Goal: Contribute content

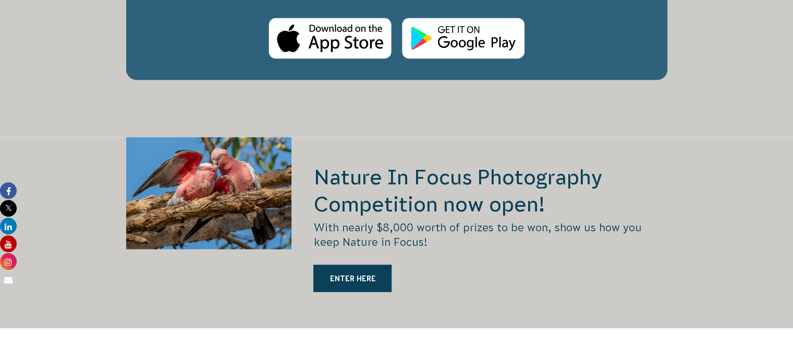
scroll to position [1921, 0]
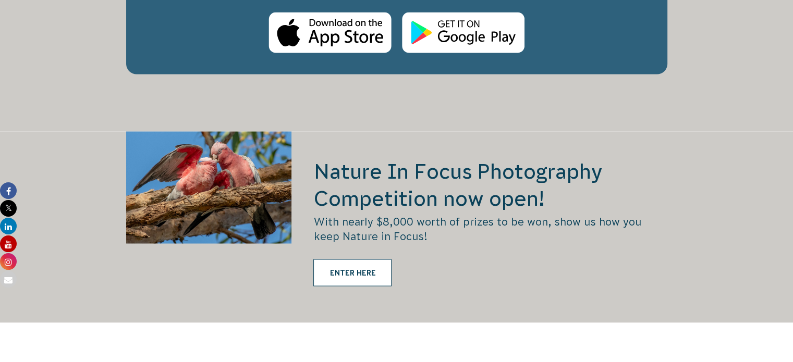
click at [361, 262] on link "ENTER HERE" at bounding box center [352, 272] width 78 height 27
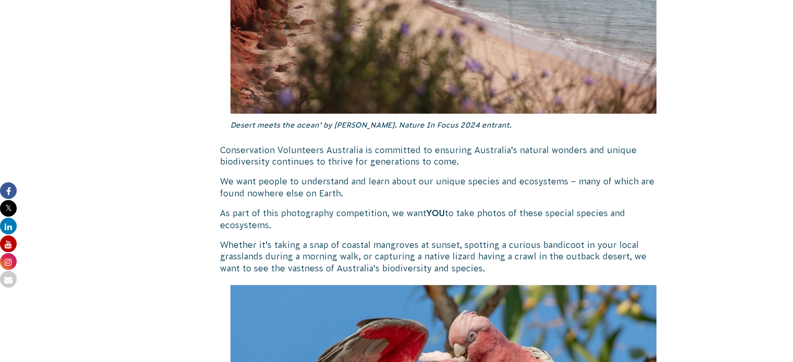
scroll to position [945, 0]
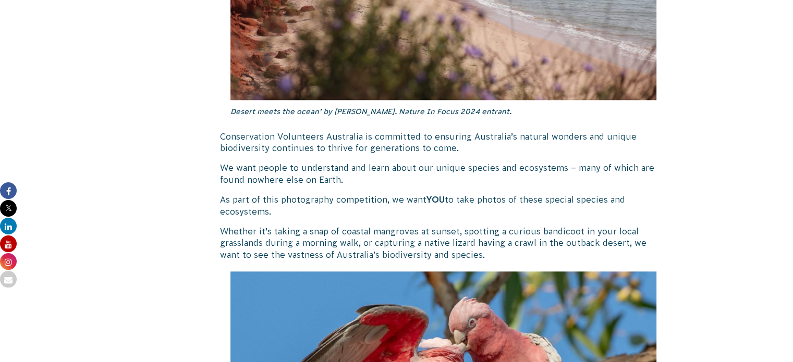
click at [440, 200] on strong "YOU" at bounding box center [435, 199] width 18 height 9
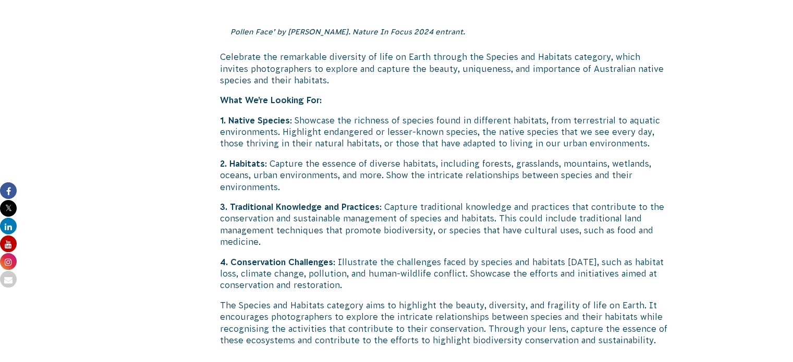
scroll to position [3420, 0]
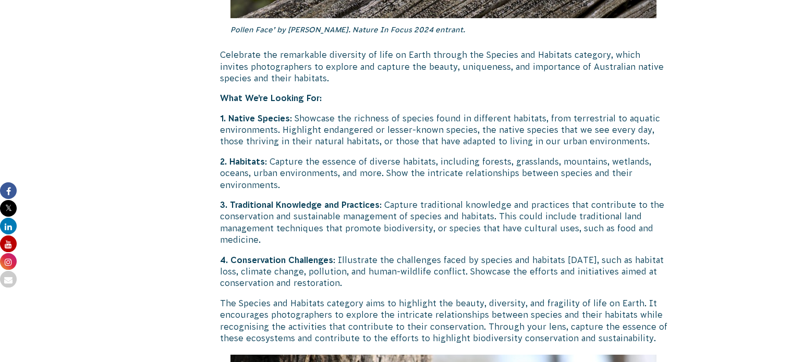
click at [440, 200] on p "3. Traditional Knowledge and Practices : Capture traditional knowledge and prac…" at bounding box center [443, 222] width 447 height 47
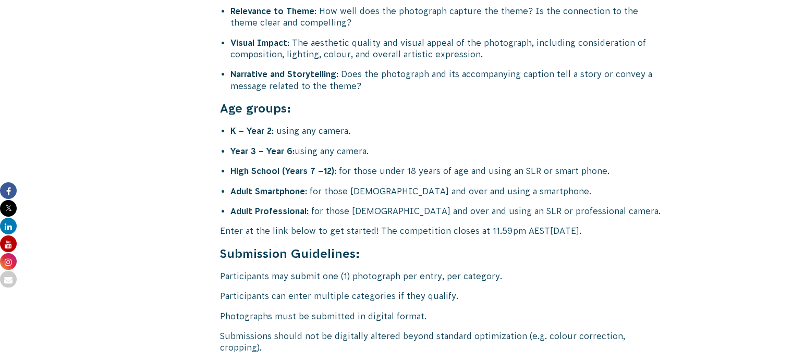
scroll to position [4110, 0]
click at [440, 225] on p "Enter at the link below to get started! The competition closes at 11.59pm AEST,…" at bounding box center [443, 230] width 447 height 11
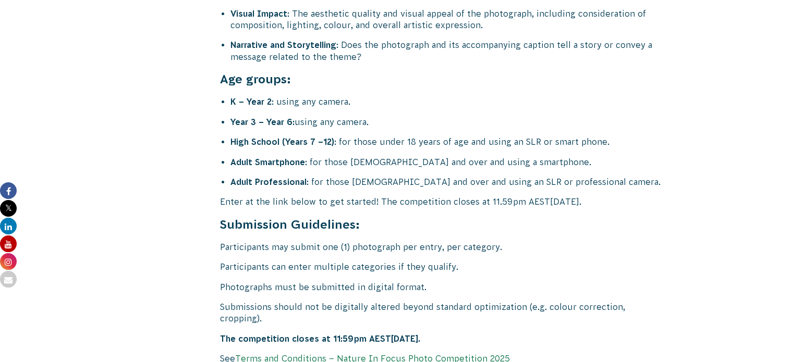
scroll to position [4140, 0]
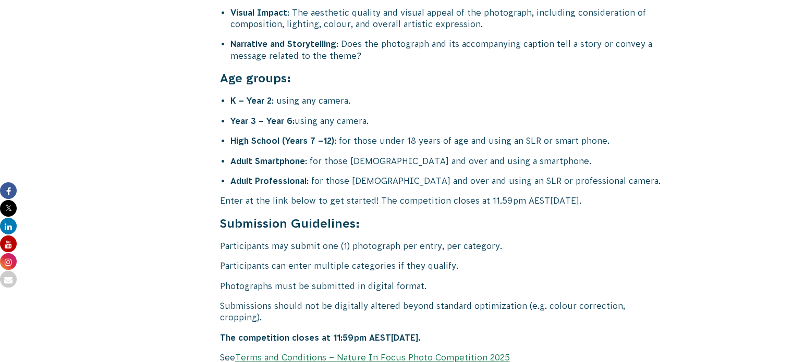
click at [360, 353] on link "Terms and Conditions – Nature In Focus Photo Competition 2025" at bounding box center [372, 357] width 275 height 9
